Goal: Entertainment & Leisure: Consume media (video, audio)

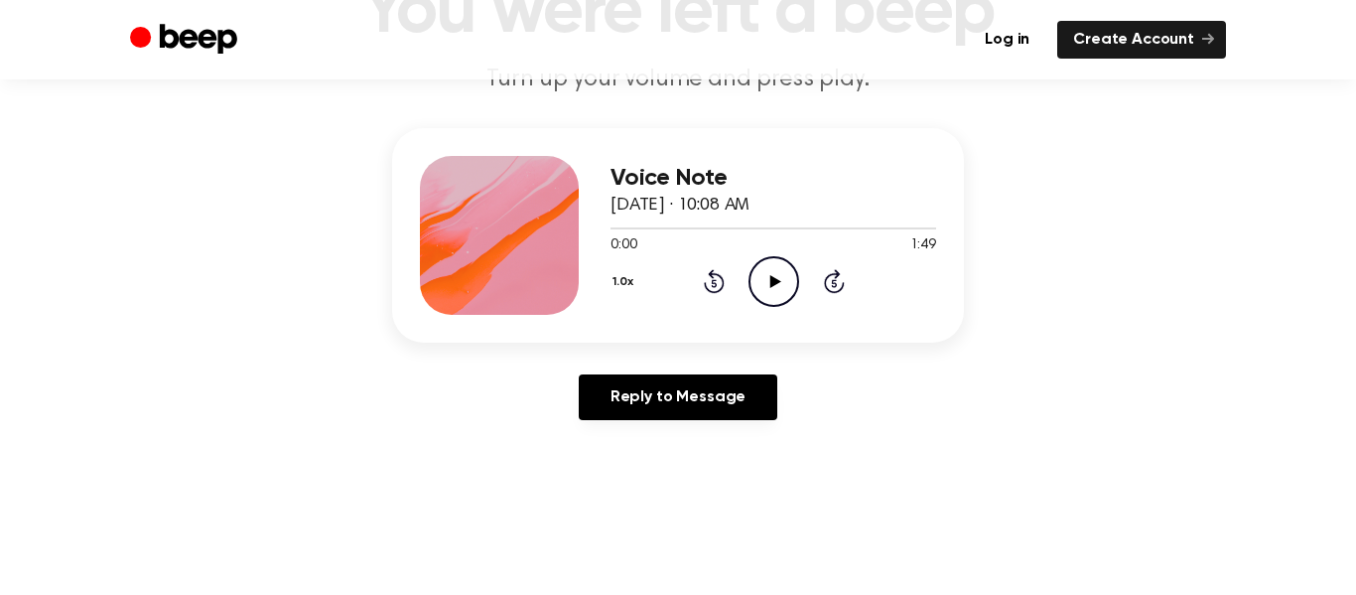
scroll to position [182, 0]
click at [780, 285] on icon "Play Audio" at bounding box center [774, 282] width 51 height 51
click at [779, 286] on icon "Pause Audio" at bounding box center [774, 282] width 51 height 51
click at [717, 278] on icon "Rewind 5 seconds" at bounding box center [714, 282] width 22 height 26
click at [808, 301] on div "1.0x Rewind 5 seconds Play Audio Skip 5 seconds" at bounding box center [774, 282] width 326 height 51
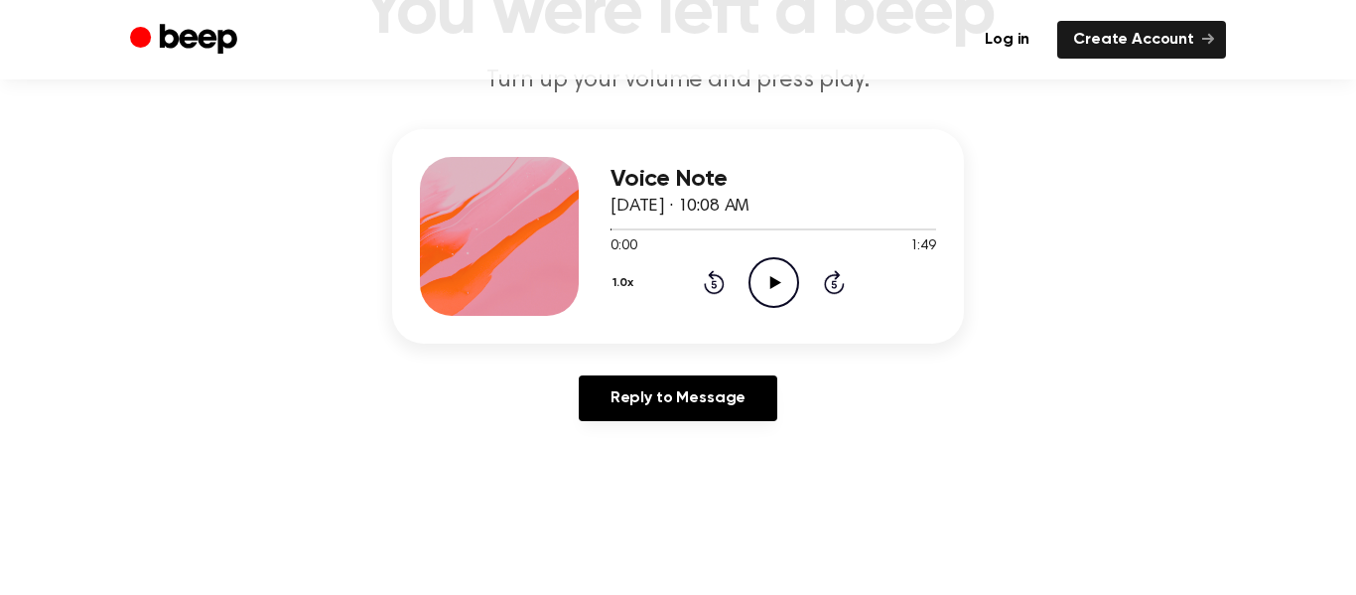
click at [799, 287] on div "1.0x Rewind 5 seconds Play Audio Skip 5 seconds" at bounding box center [774, 282] width 326 height 51
click at [793, 277] on icon "Play Audio" at bounding box center [774, 282] width 51 height 51
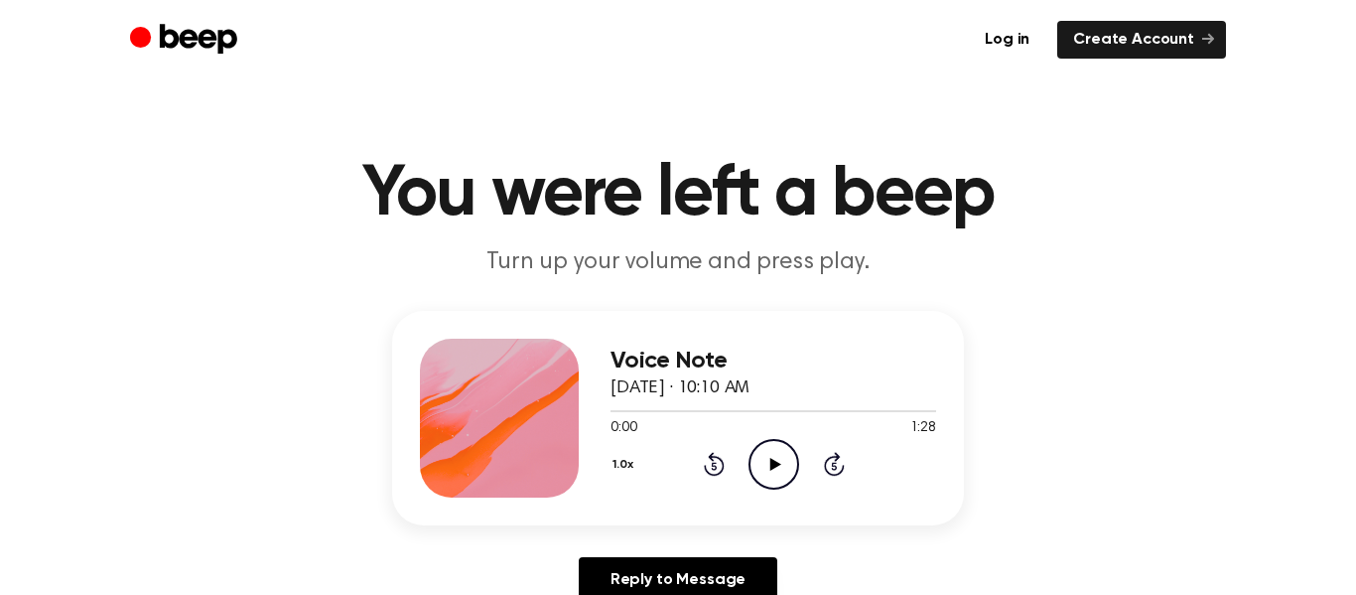
click at [771, 467] on icon at bounding box center [774, 464] width 11 height 13
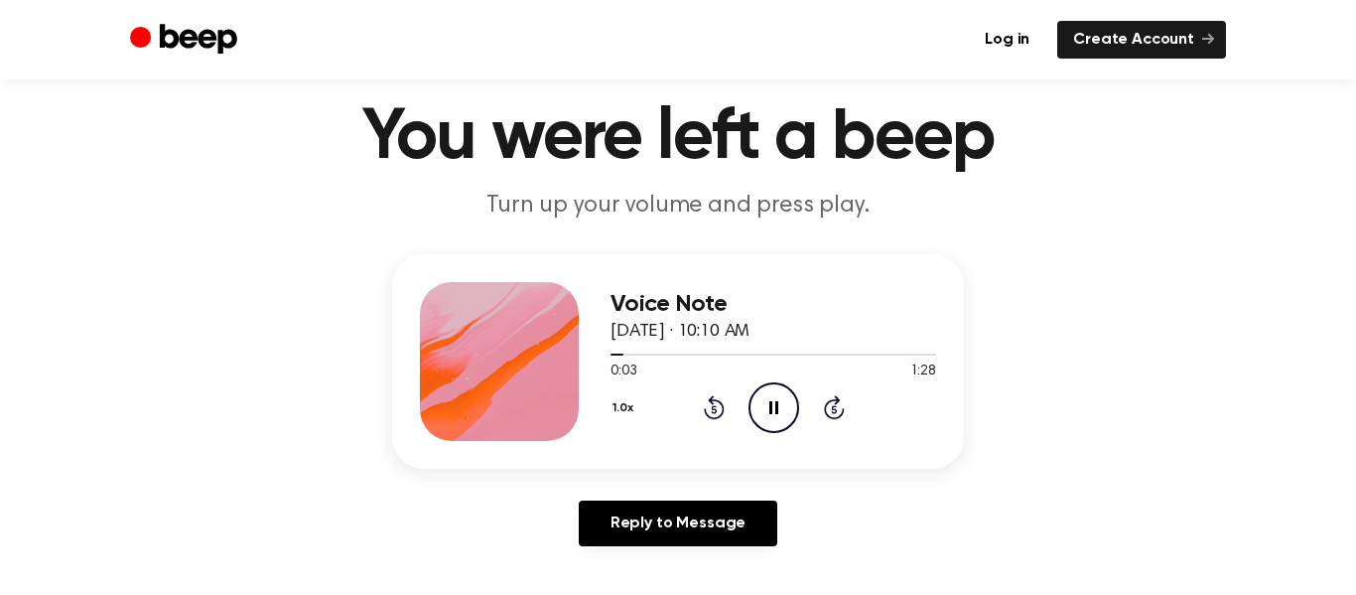
scroll to position [55, 0]
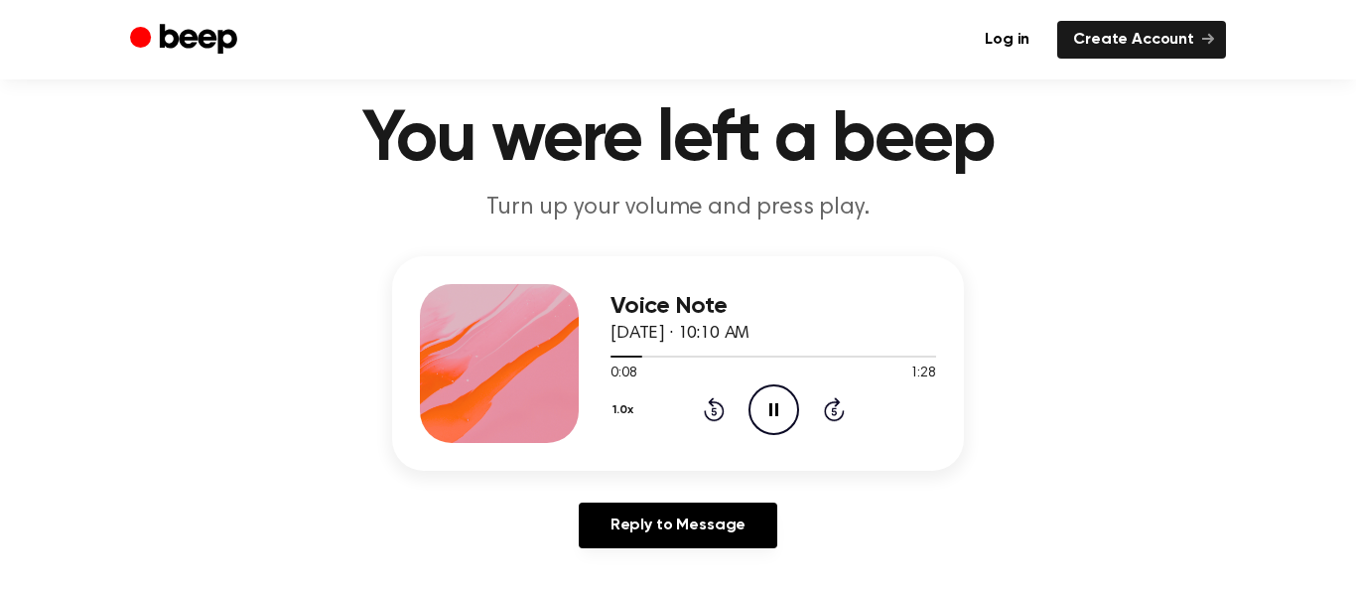
click at [783, 410] on icon "Pause Audio" at bounding box center [774, 409] width 51 height 51
click at [724, 413] on div "1.0x Rewind 5 seconds Play Audio Skip 5 seconds" at bounding box center [774, 409] width 326 height 51
click at [767, 409] on icon "Play Audio" at bounding box center [774, 409] width 51 height 51
click at [766, 420] on icon "Pause Audio" at bounding box center [774, 409] width 51 height 51
click at [770, 408] on icon at bounding box center [774, 409] width 11 height 13
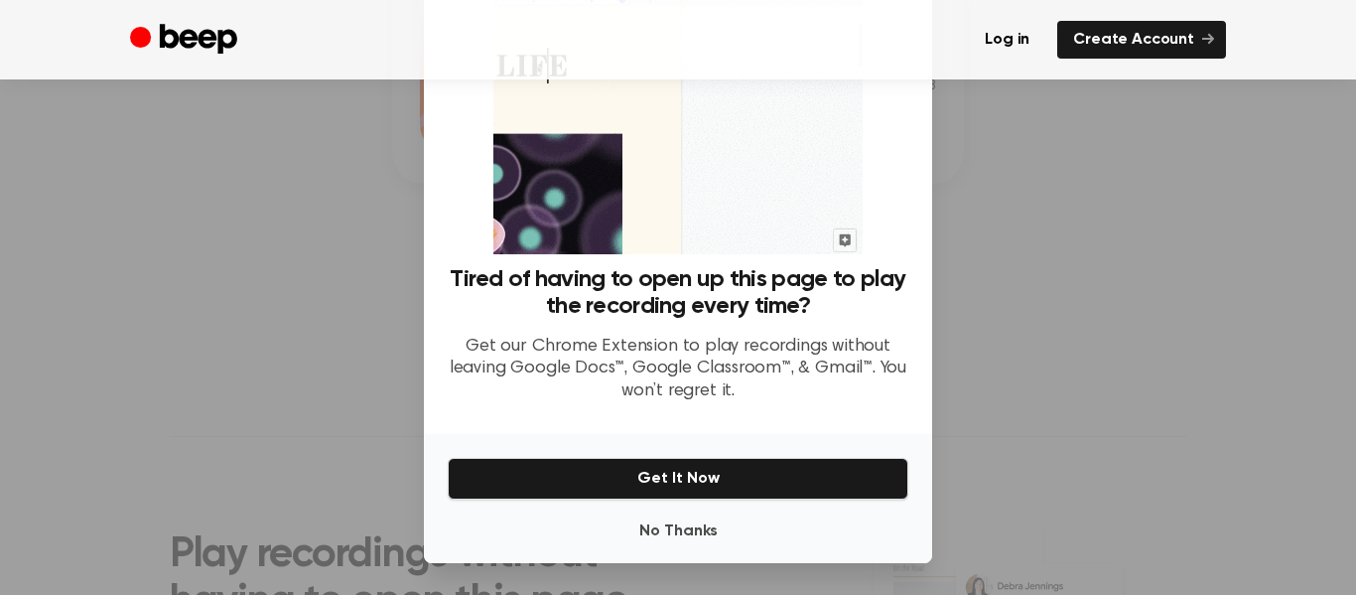
scroll to position [120, 0]
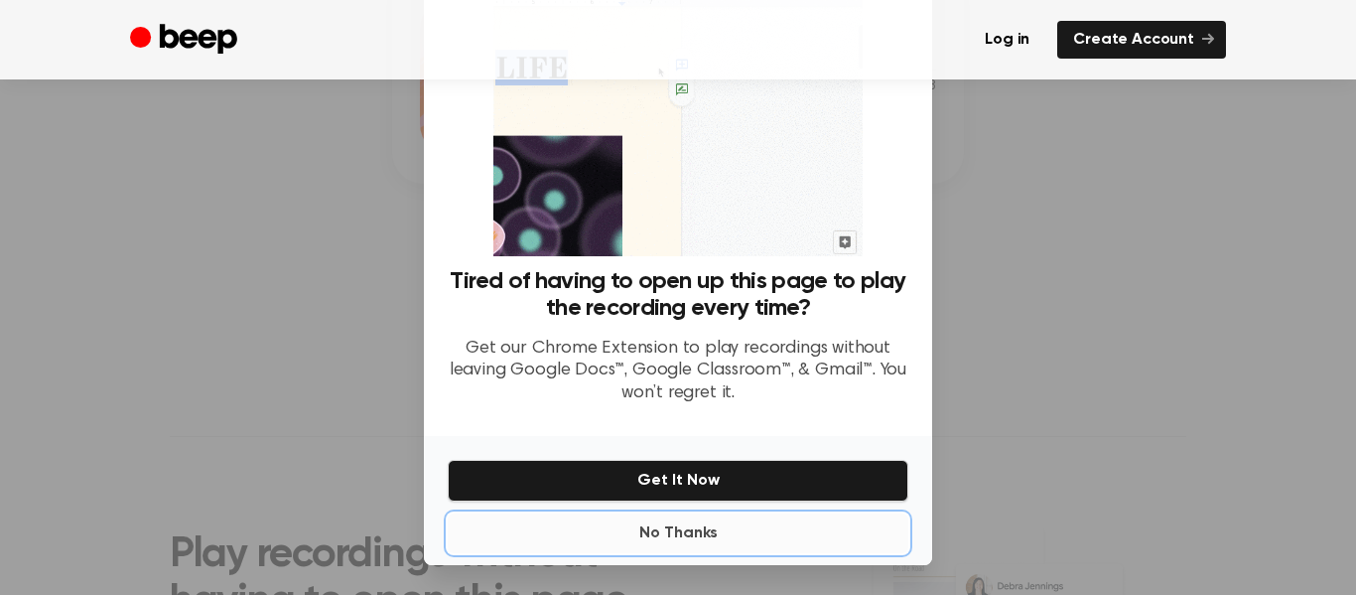
click at [692, 532] on button "No Thanks" at bounding box center [678, 533] width 461 height 40
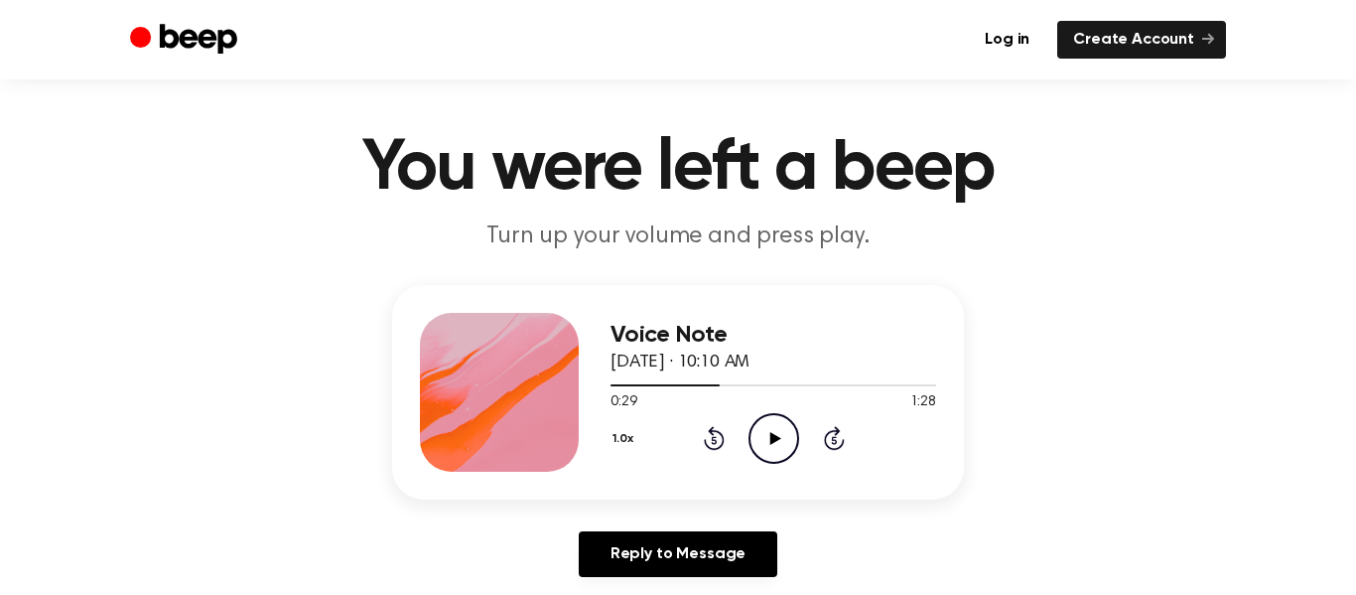
scroll to position [29, 0]
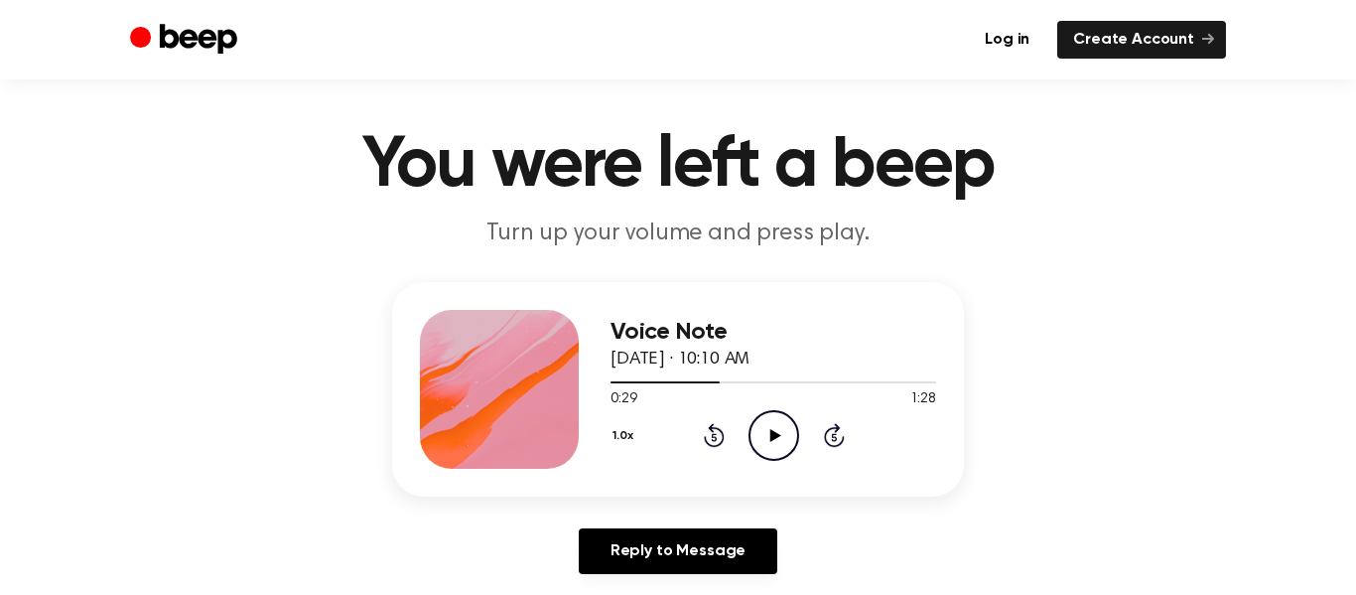
click at [774, 417] on icon "Play Audio" at bounding box center [774, 435] width 51 height 51
